Goal: Participate in discussion: Engage in conversation with other users on a specific topic

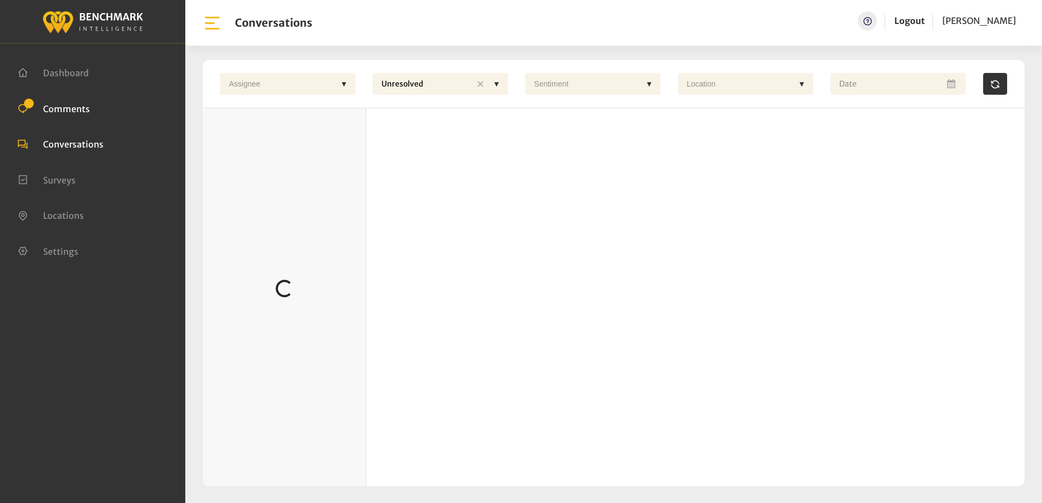
click at [52, 110] on span "Comments" at bounding box center [66, 108] width 47 height 11
